Goal: Information Seeking & Learning: Learn about a topic

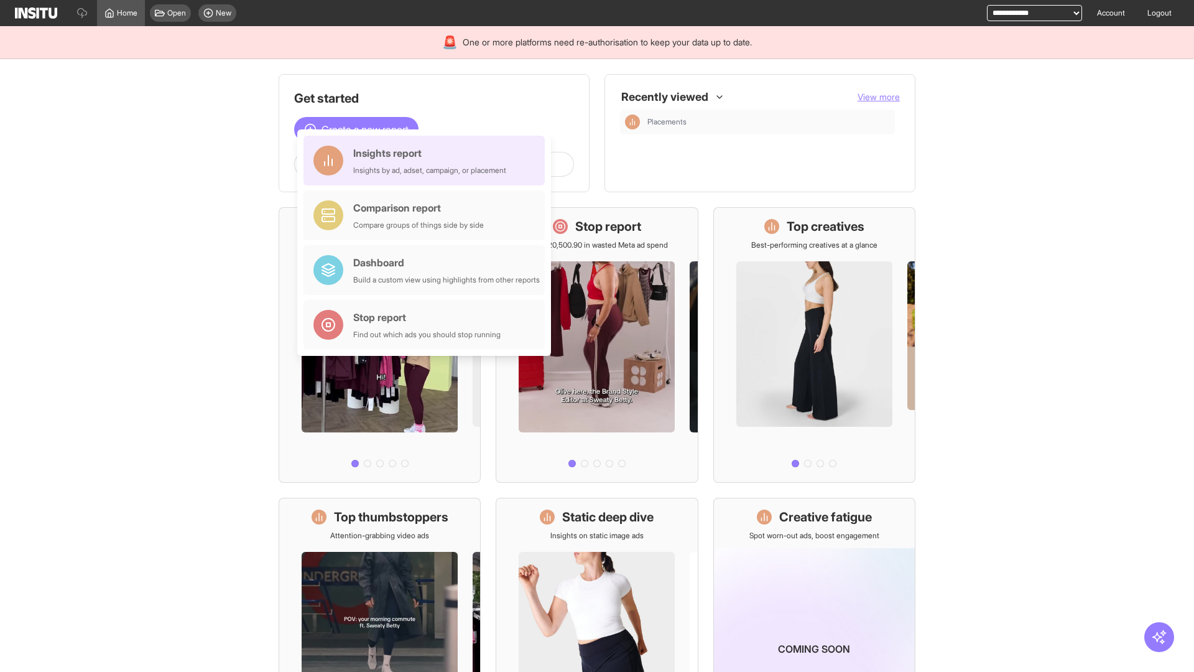
click at [427, 160] on div "Insights report Insights by ad, adset, campaign, or placement" at bounding box center [429, 161] width 153 height 30
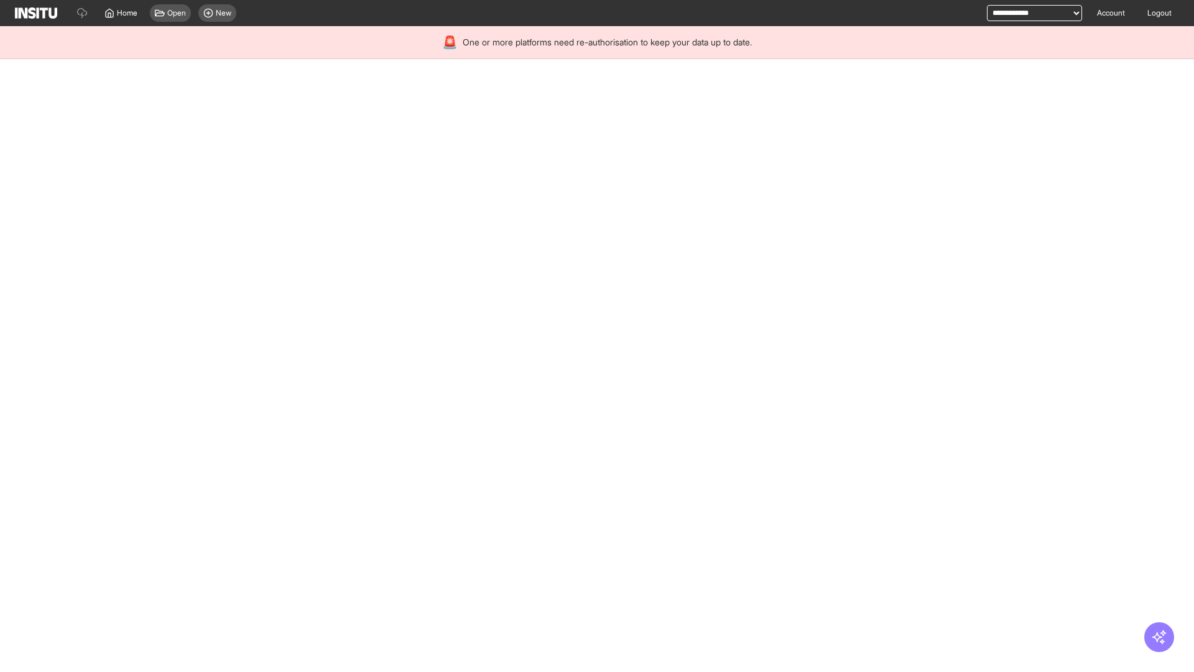
select select "**"
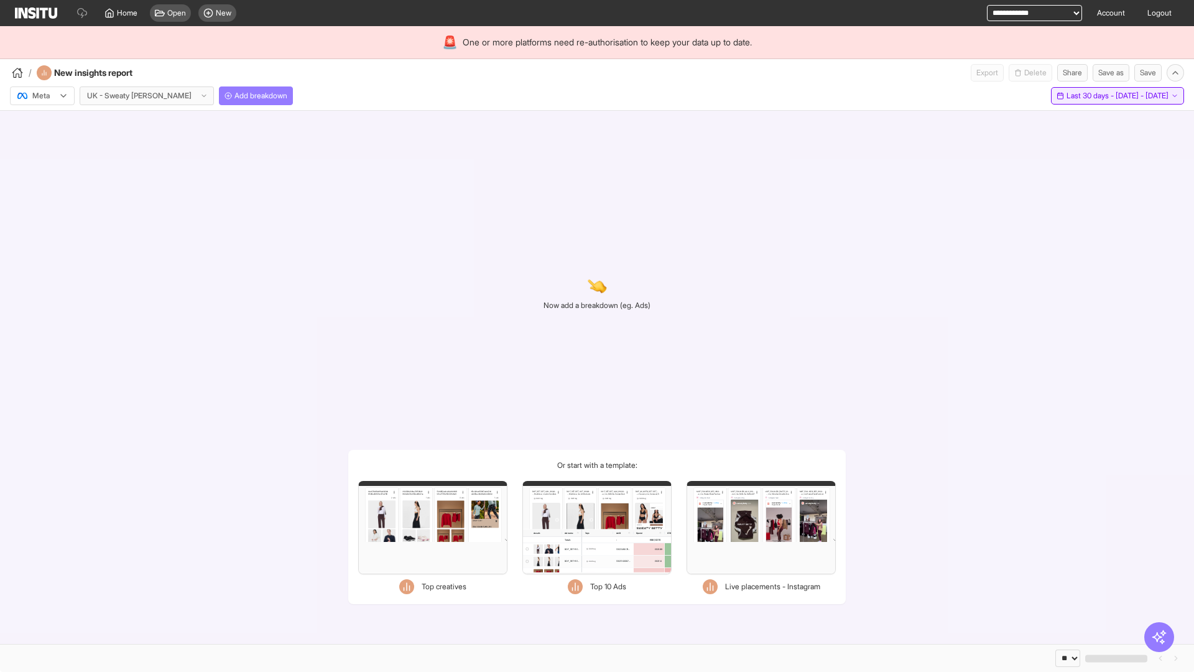
click at [1089, 96] on span "Last 30 days - [DATE] - [DATE]" at bounding box center [1118, 96] width 102 height 10
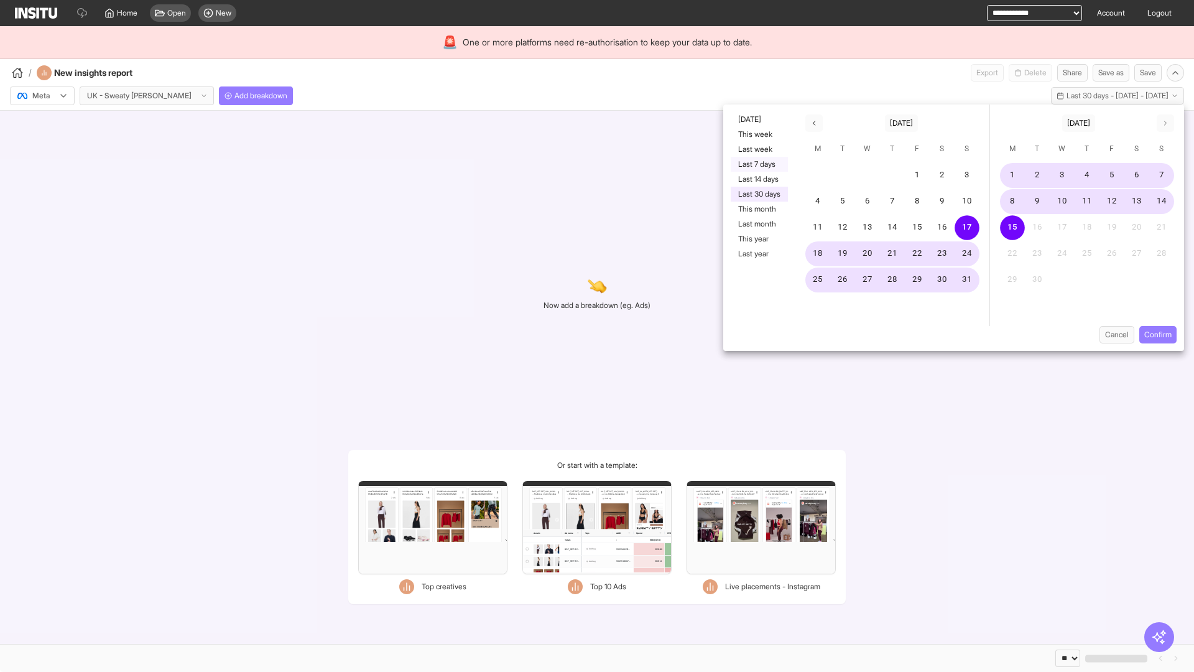
click at [758, 164] on button "Last 7 days" at bounding box center [759, 164] width 57 height 15
